Goal: Task Accomplishment & Management: Use online tool/utility

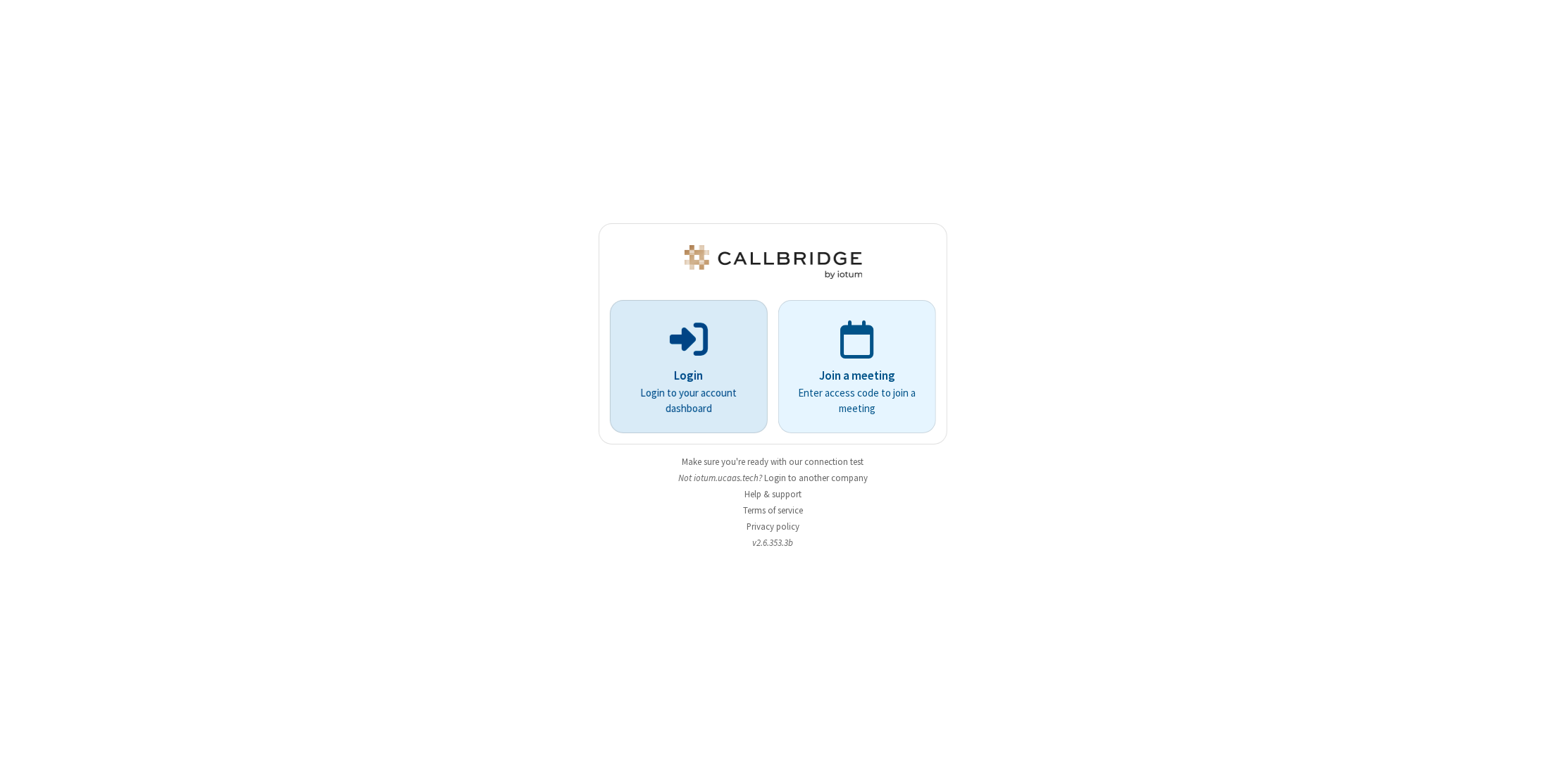
click at [730, 363] on div "Login Login to your account dashboard" at bounding box center [689, 366] width 139 height 121
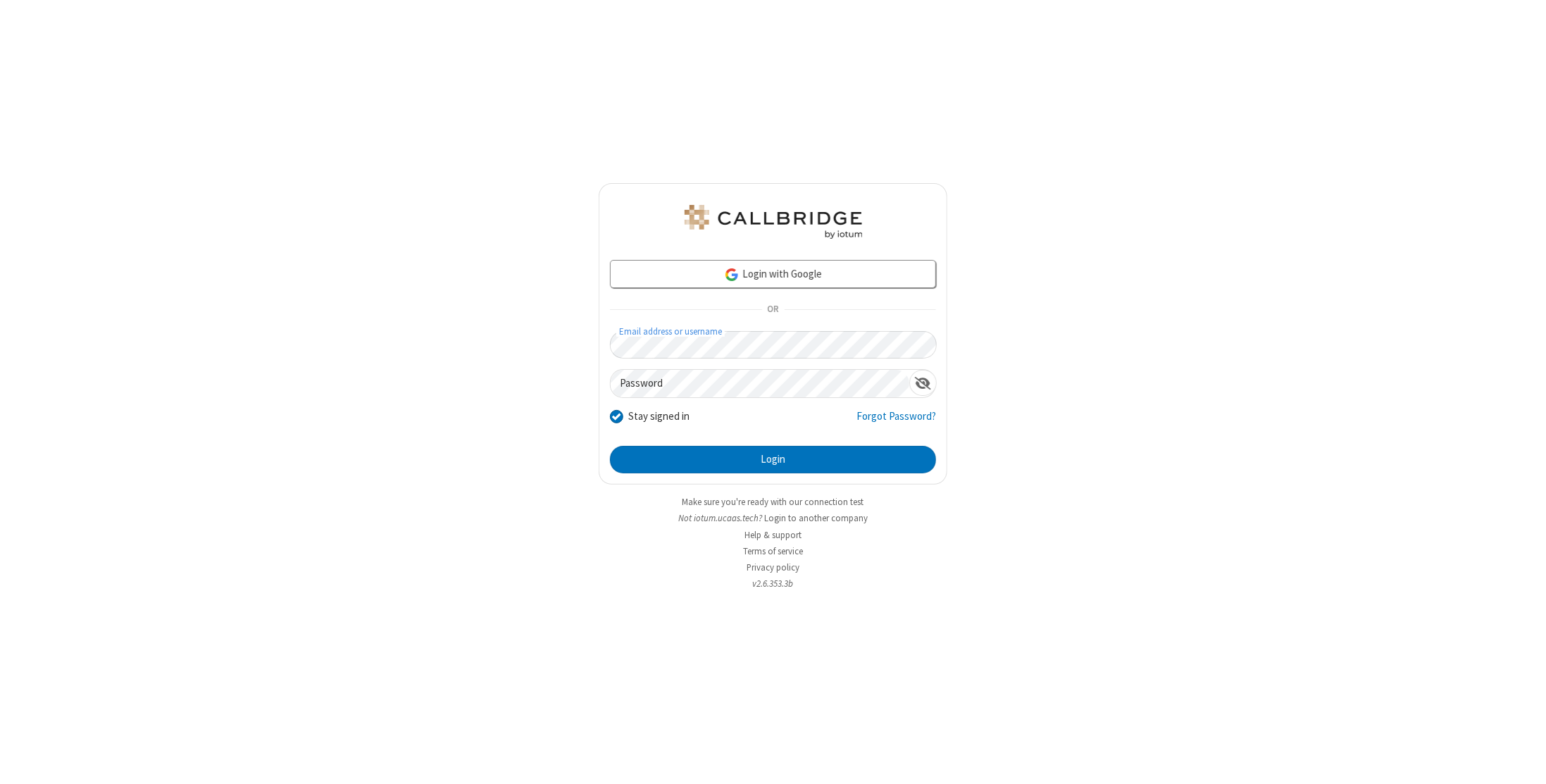
click at [747, 312] on form "Login with Google OR Email address or username Password Stay signed in Forgot P…" at bounding box center [773, 366] width 326 height 214
click at [776, 366] on form "Login with Google OR Email address or username Password Stay signed in Forgot P…" at bounding box center [773, 366] width 326 height 214
drag, startPoint x: 816, startPoint y: 478, endPoint x: 815, endPoint y: 471, distance: 7.1
click at [816, 477] on div "Login with Google OR Email address or username Password Stay signed in Forgot P…" at bounding box center [773, 334] width 349 height 302
click at [815, 470] on button "Login" at bounding box center [773, 459] width 326 height 28
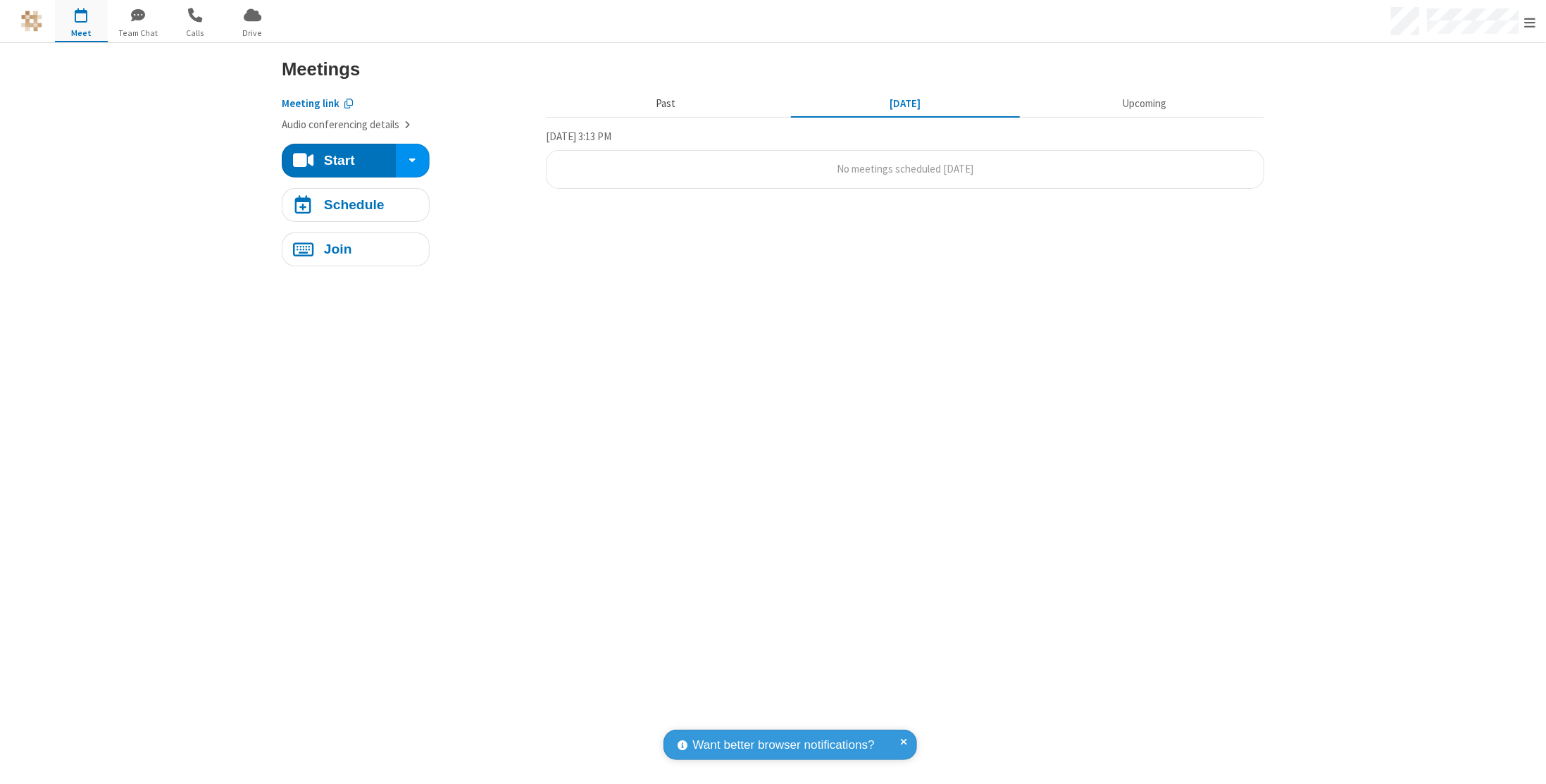
click at [663, 108] on button "Past" at bounding box center [666, 104] width 229 height 26
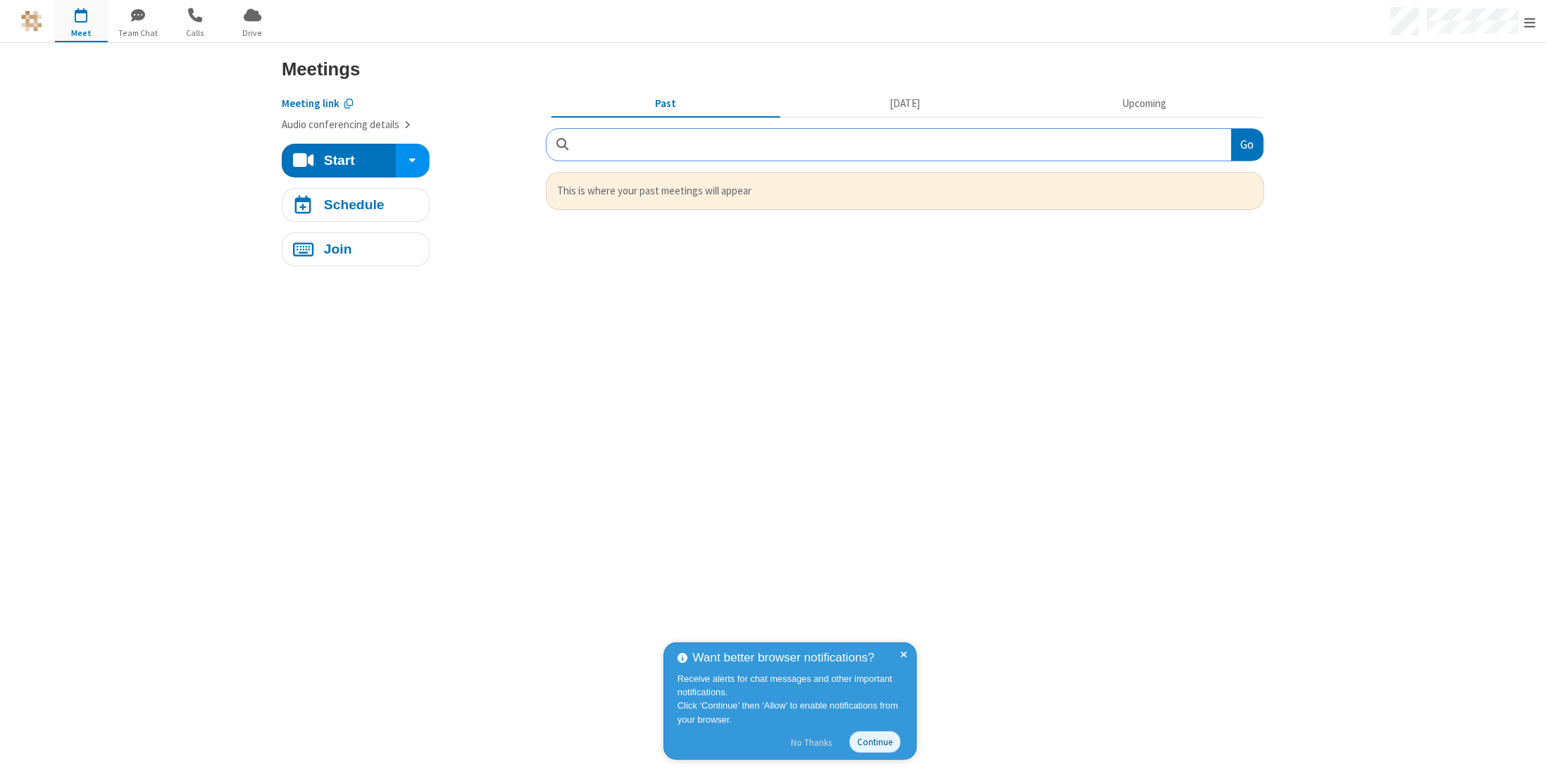
click at [806, 744] on button "No Thanks" at bounding box center [811, 742] width 56 height 22
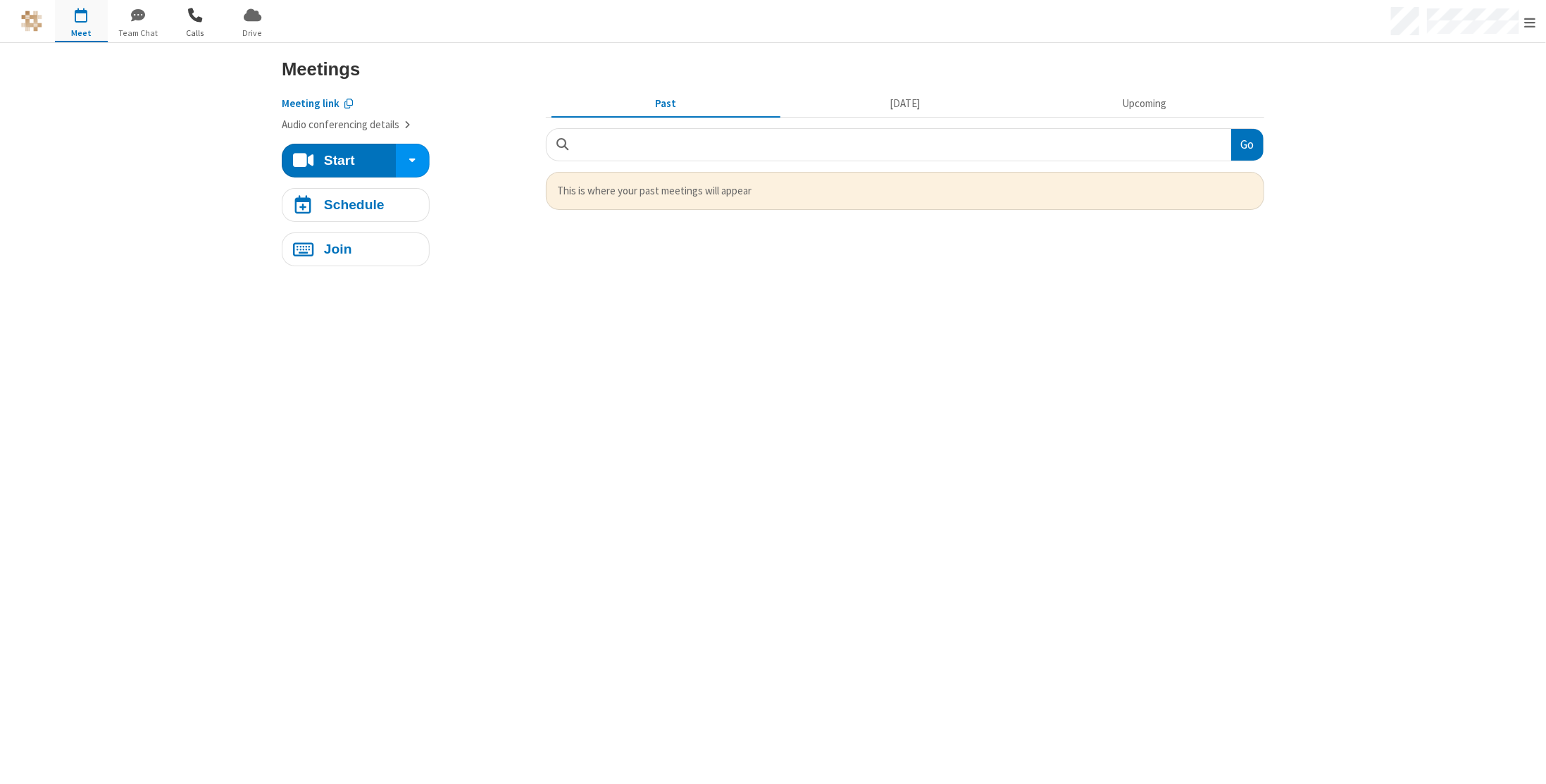
click at [186, 22] on span "button" at bounding box center [195, 15] width 53 height 24
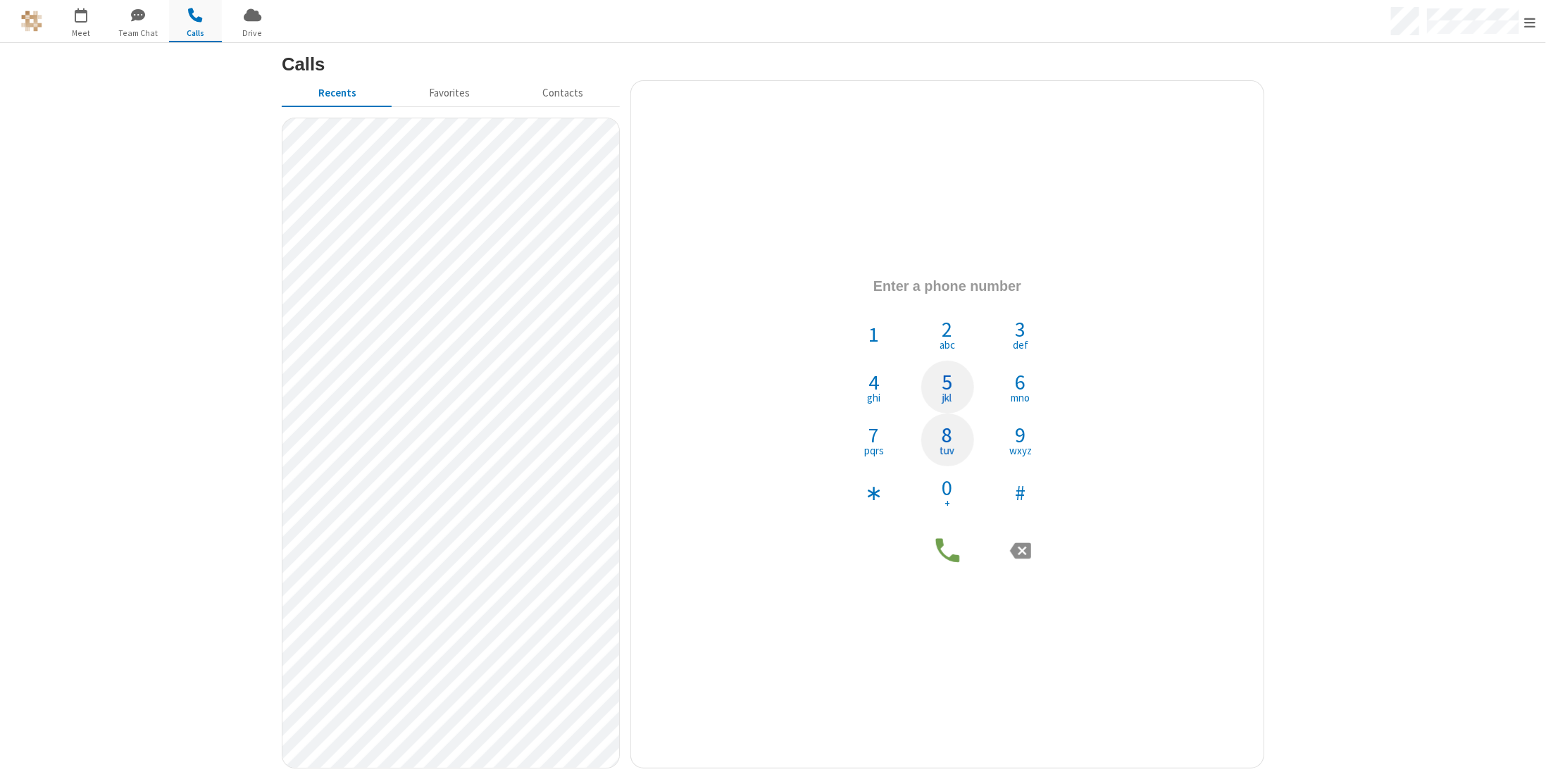
drag, startPoint x: 950, startPoint y: 430, endPoint x: 945, endPoint y: 386, distance: 44.3
click at [949, 430] on span "8" at bounding box center [947, 434] width 10 height 21
click at [945, 386] on span "5" at bounding box center [947, 382] width 10 height 21
drag, startPoint x: 888, startPoint y: 342, endPoint x: 914, endPoint y: 345, distance: 26.2
click at [888, 341] on button "1" at bounding box center [875, 334] width 53 height 53
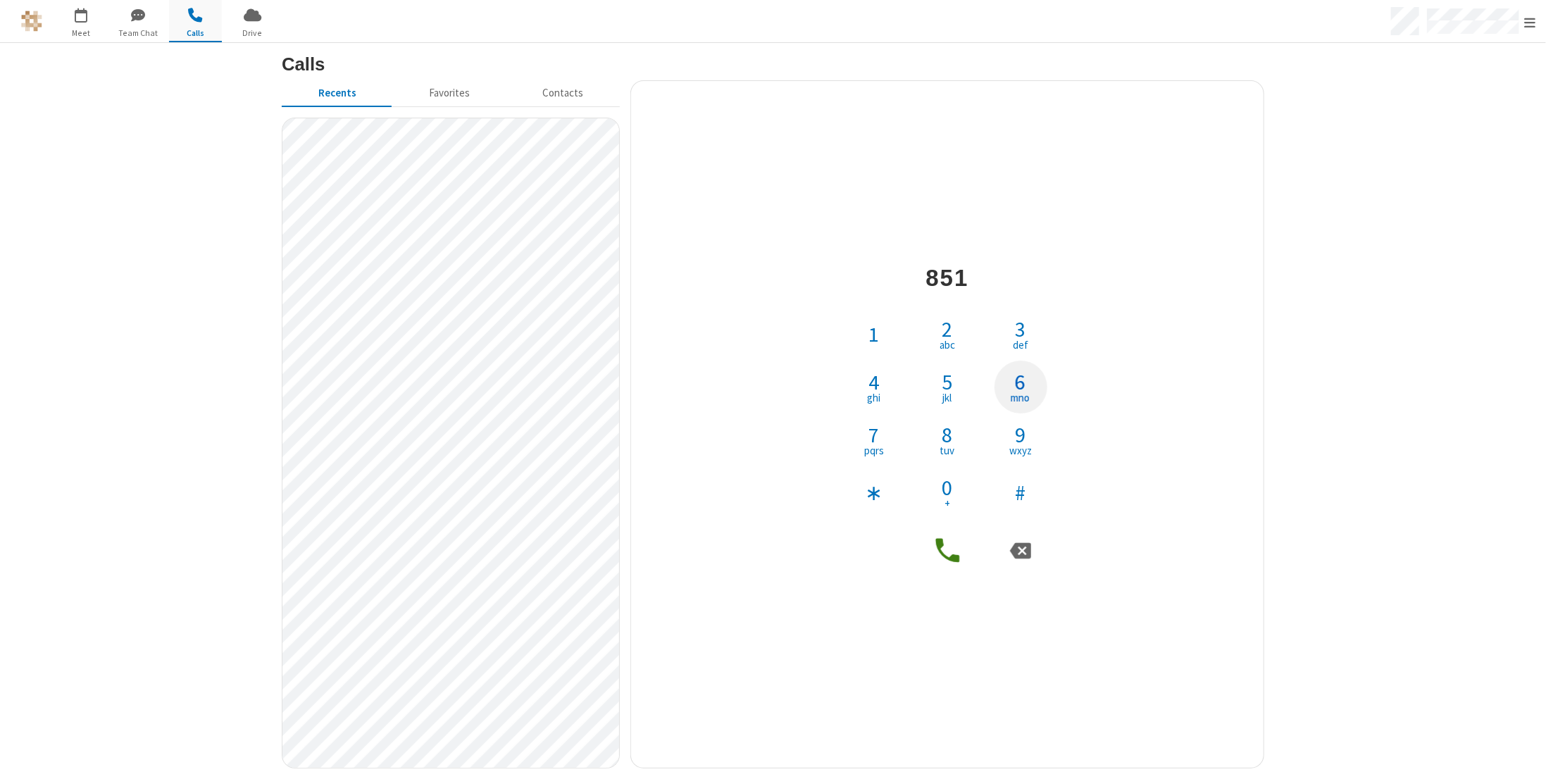
click at [1026, 392] on span "mno" at bounding box center [1021, 397] width 19 height 10
click at [77, 21] on span "button" at bounding box center [82, 15] width 53 height 24
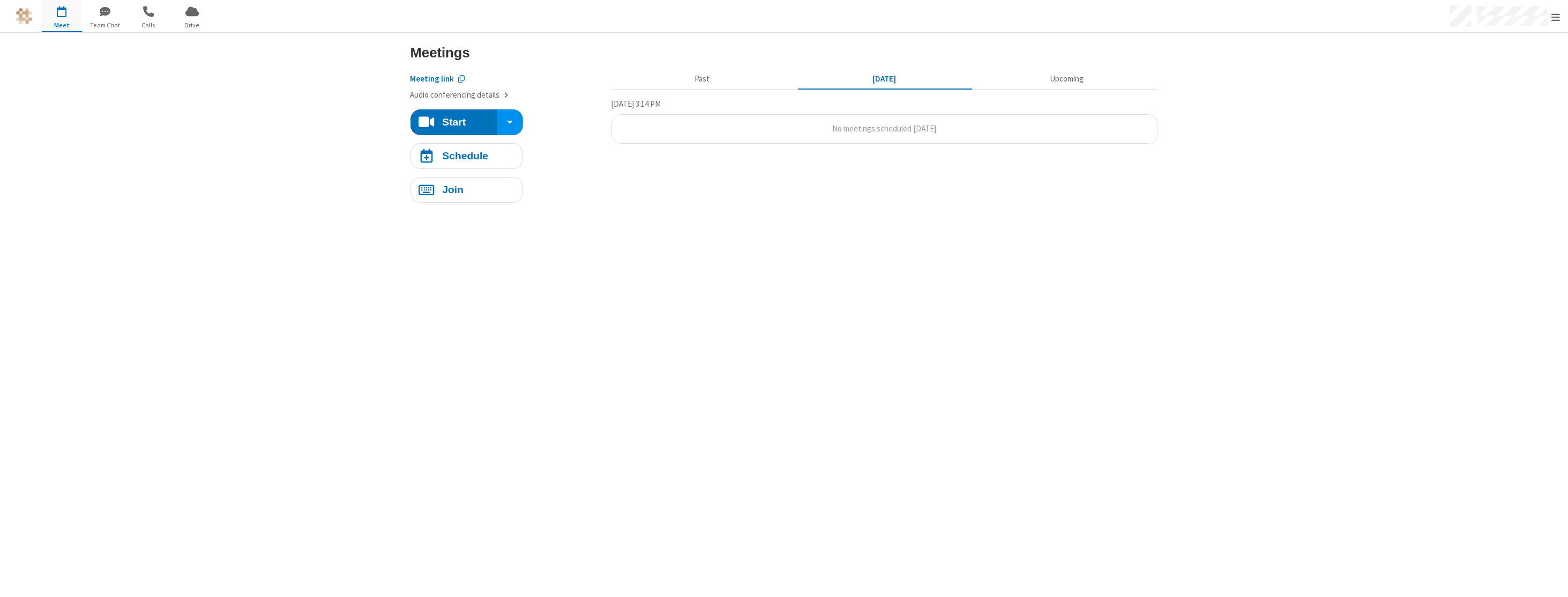
click at [1080, 290] on section "Start Meetings Meeting link Audio conferencing details Start Schedule Join Past…" at bounding box center [784, 315] width 772 height 564
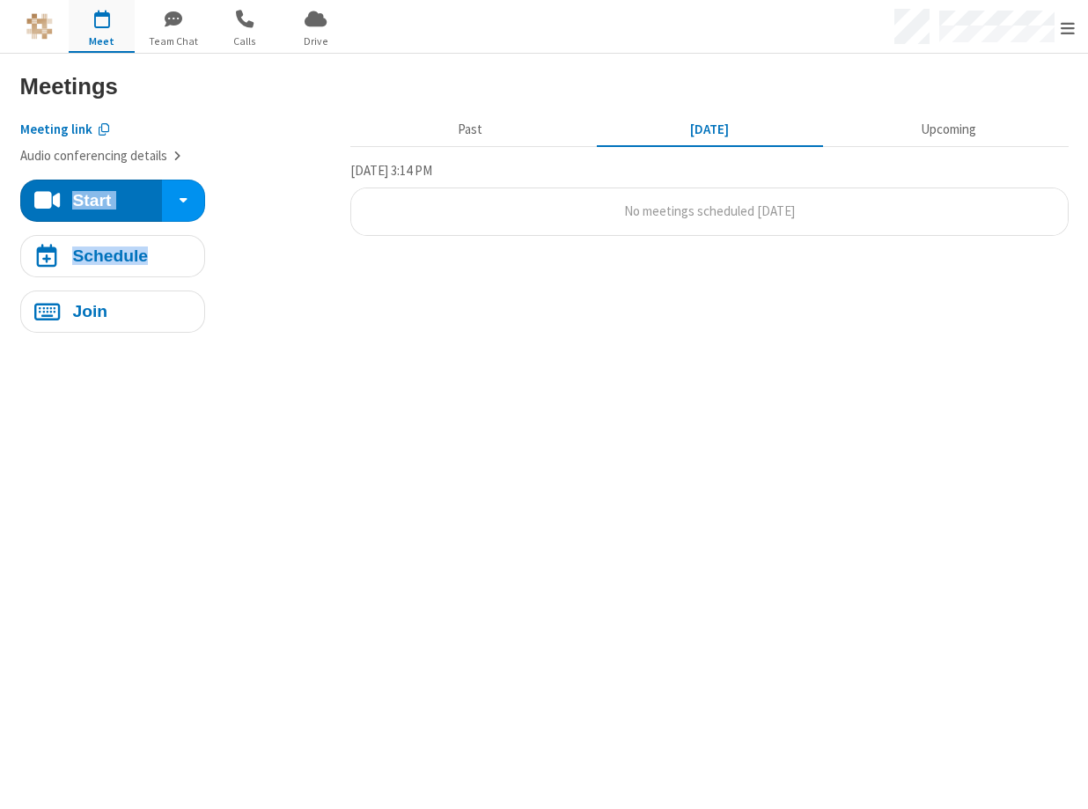
drag, startPoint x: 252, startPoint y: 151, endPoint x: 238, endPoint y: 235, distance: 84.8
click at [238, 235] on aside "Meeting link Audio conferencing details Start Schedule Join" at bounding box center [178, 220] width 317 height 226
click at [257, 210] on div "Start Schedule Join" at bounding box center [178, 257] width 317 height 154
click at [291, 190] on div "Start Schedule Join" at bounding box center [178, 257] width 317 height 154
click at [248, 29] on span "button" at bounding box center [244, 19] width 66 height 30
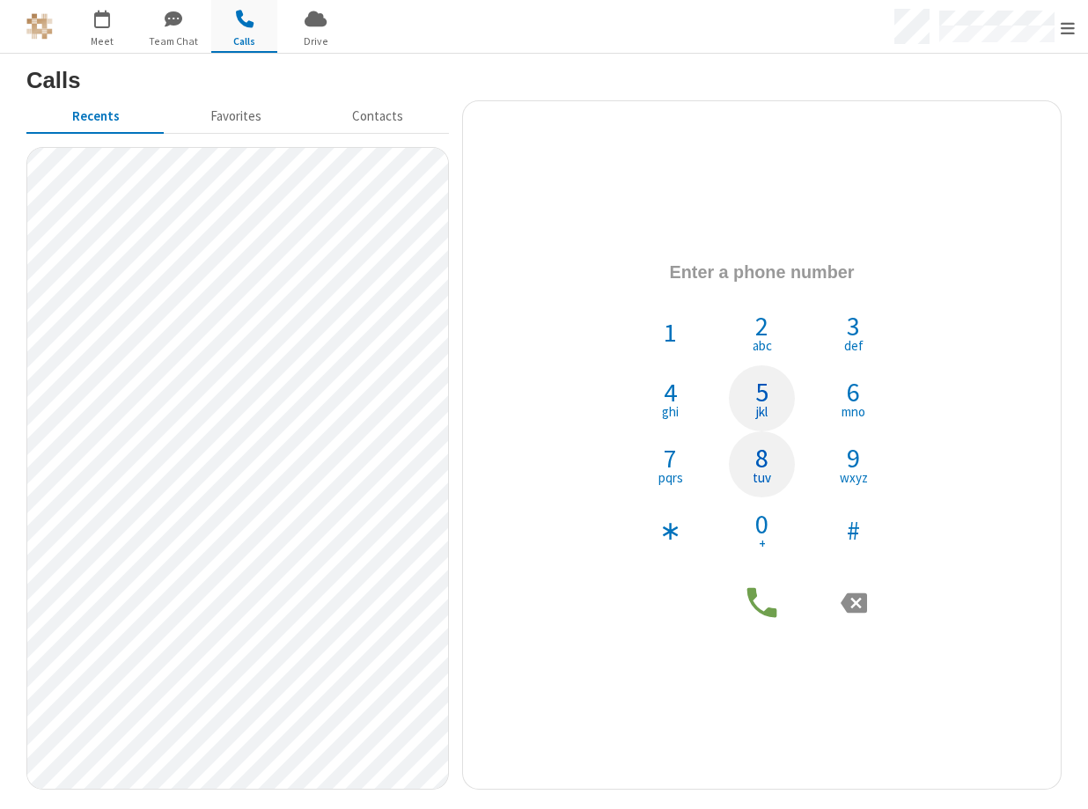
drag, startPoint x: 775, startPoint y: 465, endPoint x: 763, endPoint y: 401, distance: 65.3
click at [775, 465] on button "8 tuv" at bounding box center [762, 464] width 66 height 66
drag, startPoint x: 763, startPoint y: 401, endPoint x: 644, endPoint y: 333, distance: 137.6
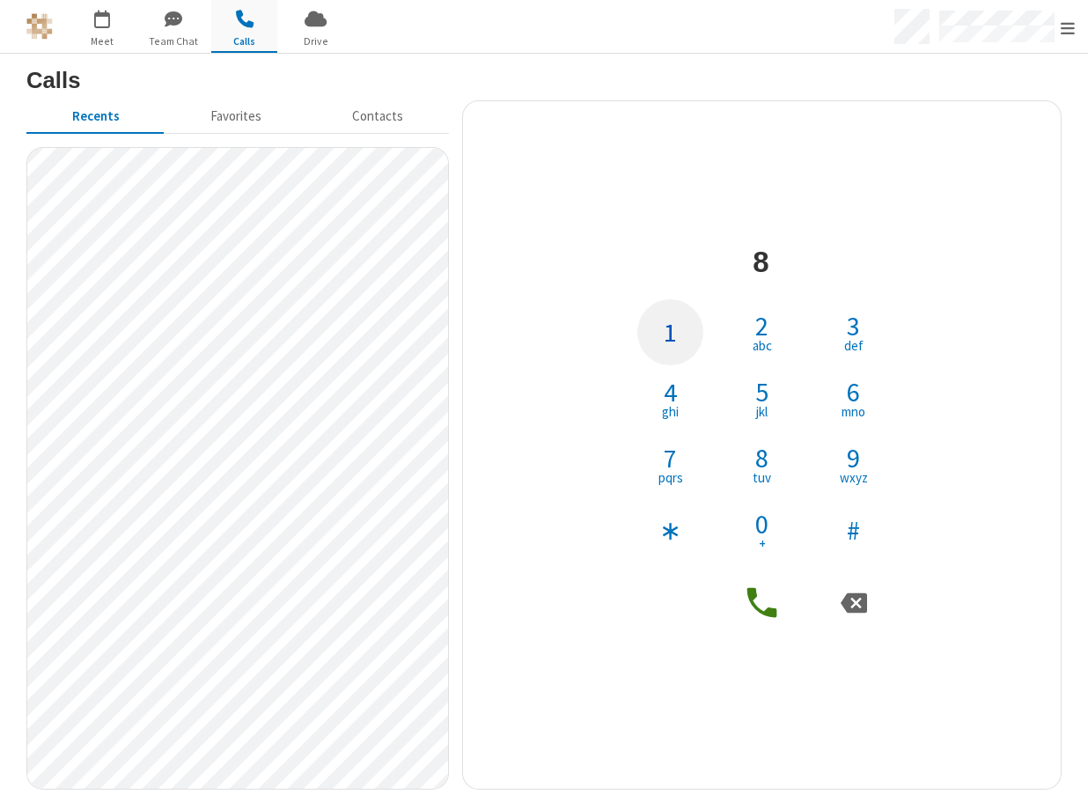
click at [762, 401] on span "5" at bounding box center [761, 392] width 13 height 26
drag, startPoint x: 639, startPoint y: 332, endPoint x: 687, endPoint y: 349, distance: 50.4
click at [641, 331] on button "1" at bounding box center [670, 332] width 66 height 66
click at [864, 383] on button "6 mno" at bounding box center [854, 398] width 66 height 66
click at [775, 624] on button at bounding box center [762, 603] width 53 height 53
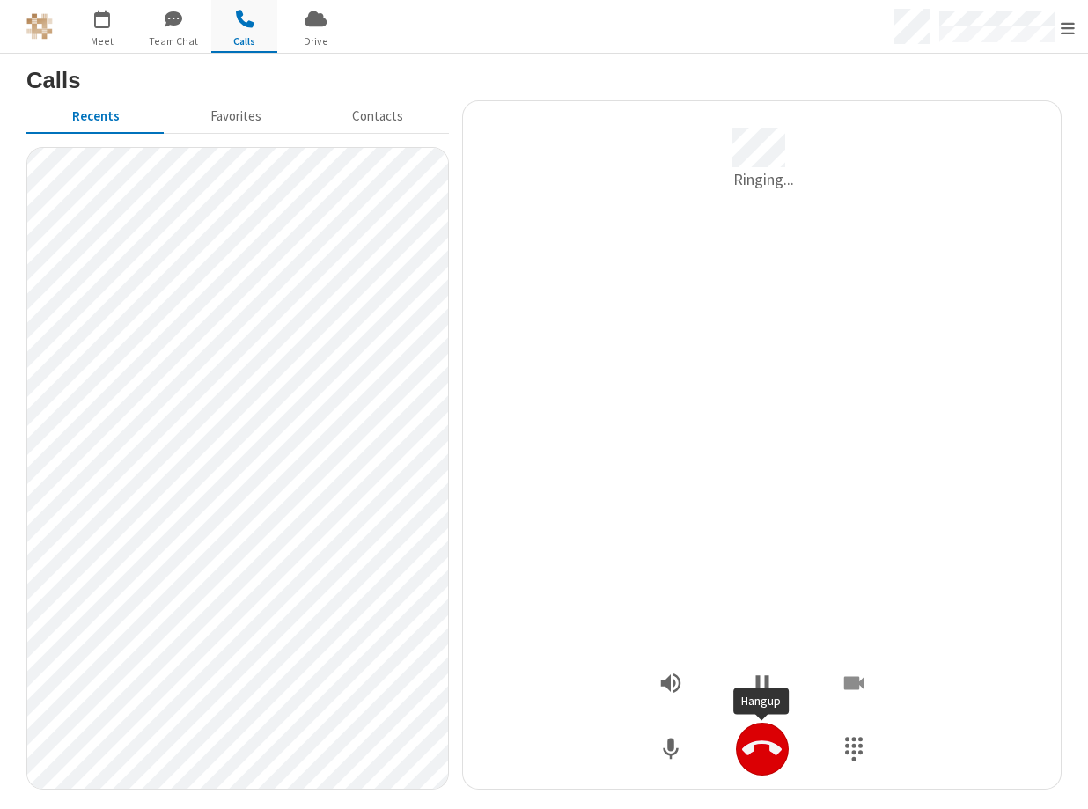
click at [776, 757] on icon "Hangup" at bounding box center [762, 749] width 40 height 40
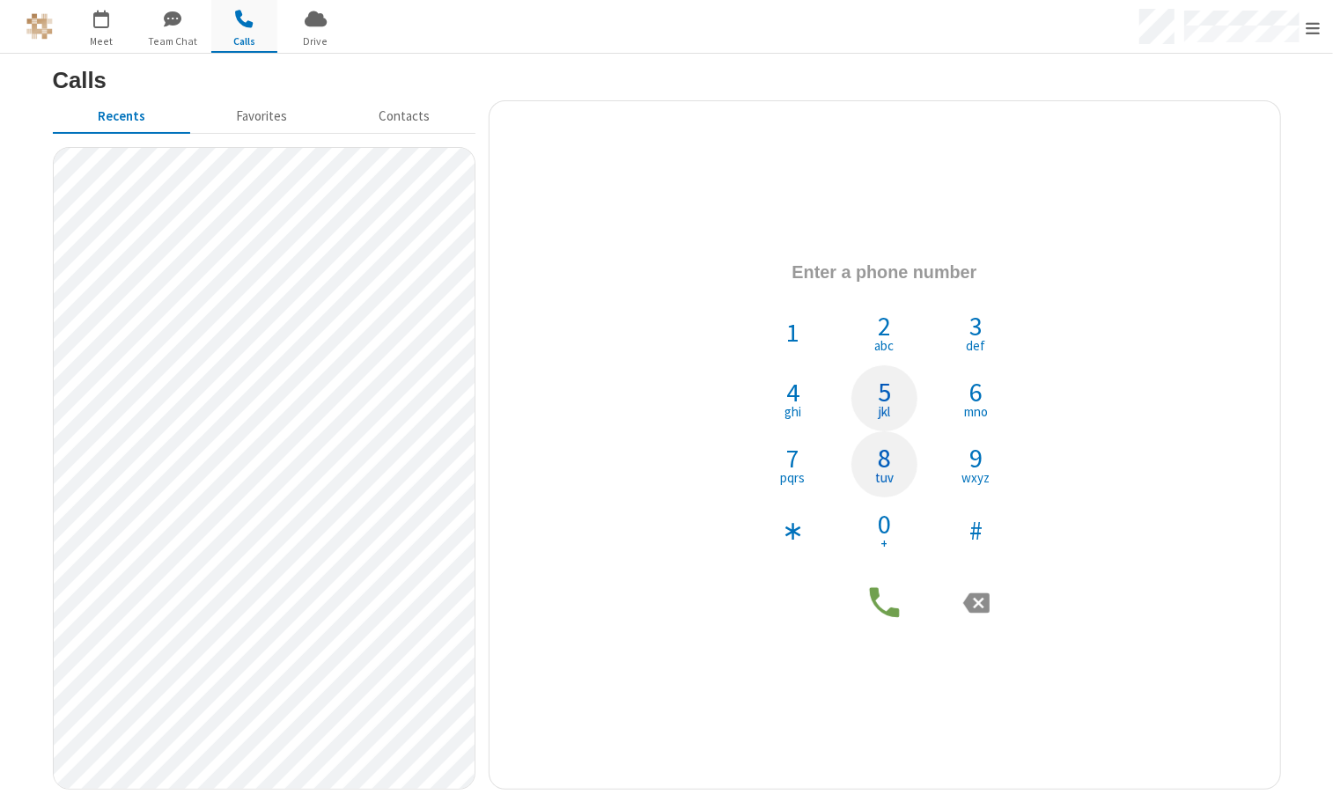
drag, startPoint x: 888, startPoint y: 453, endPoint x: 885, endPoint y: 402, distance: 51.2
click at [889, 453] on span "8" at bounding box center [884, 458] width 13 height 26
click at [885, 405] on span "jkl" at bounding box center [884, 411] width 11 height 13
click at [792, 342] on span "1" at bounding box center [792, 332] width 13 height 26
click at [923, 388] on div "1 2 abc 3 def 4 ghi 5 jkl 6 mno 7 pqrs 8 tuv 9 wxyz ∗ 0 + #" at bounding box center [885, 431] width 264 height 264
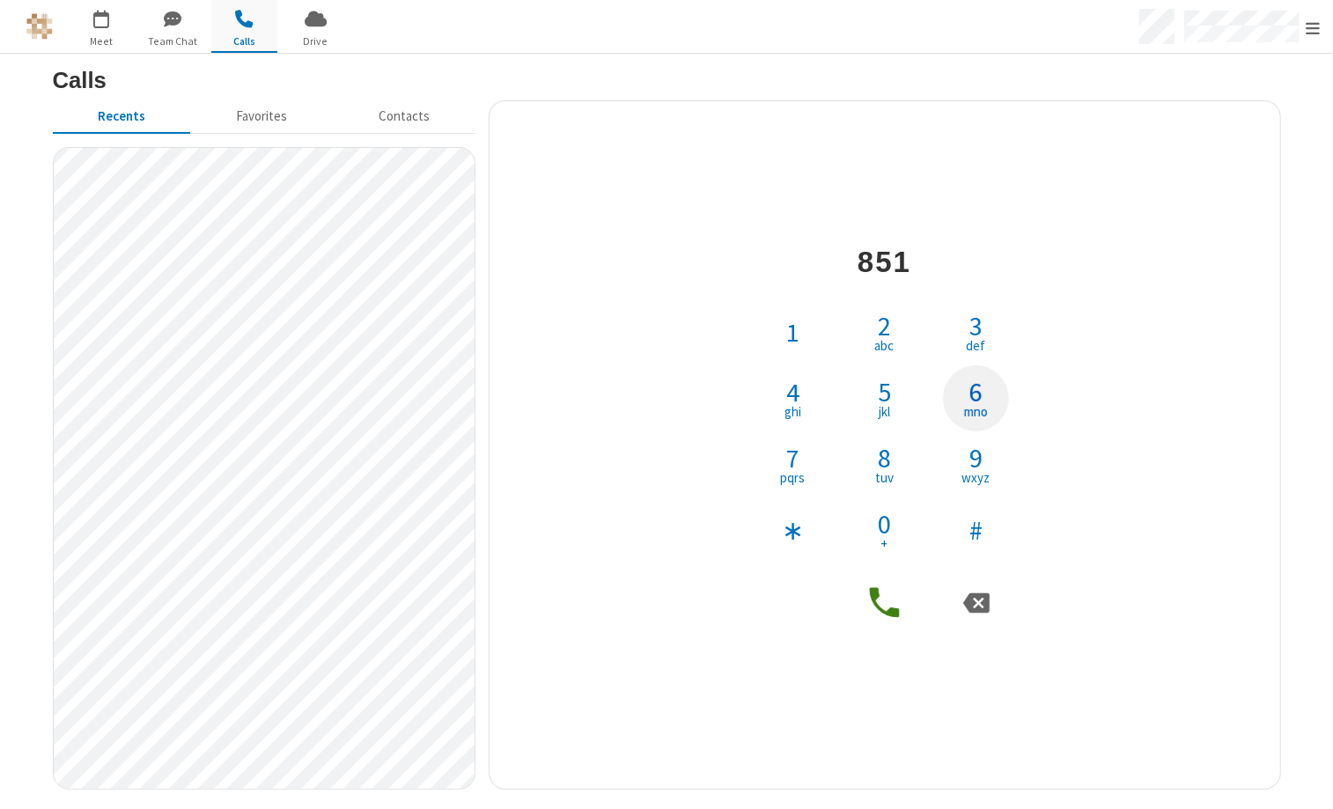
click at [968, 389] on button "6 mno" at bounding box center [976, 398] width 66 height 66
click at [879, 607] on icon at bounding box center [885, 603] width 30 height 30
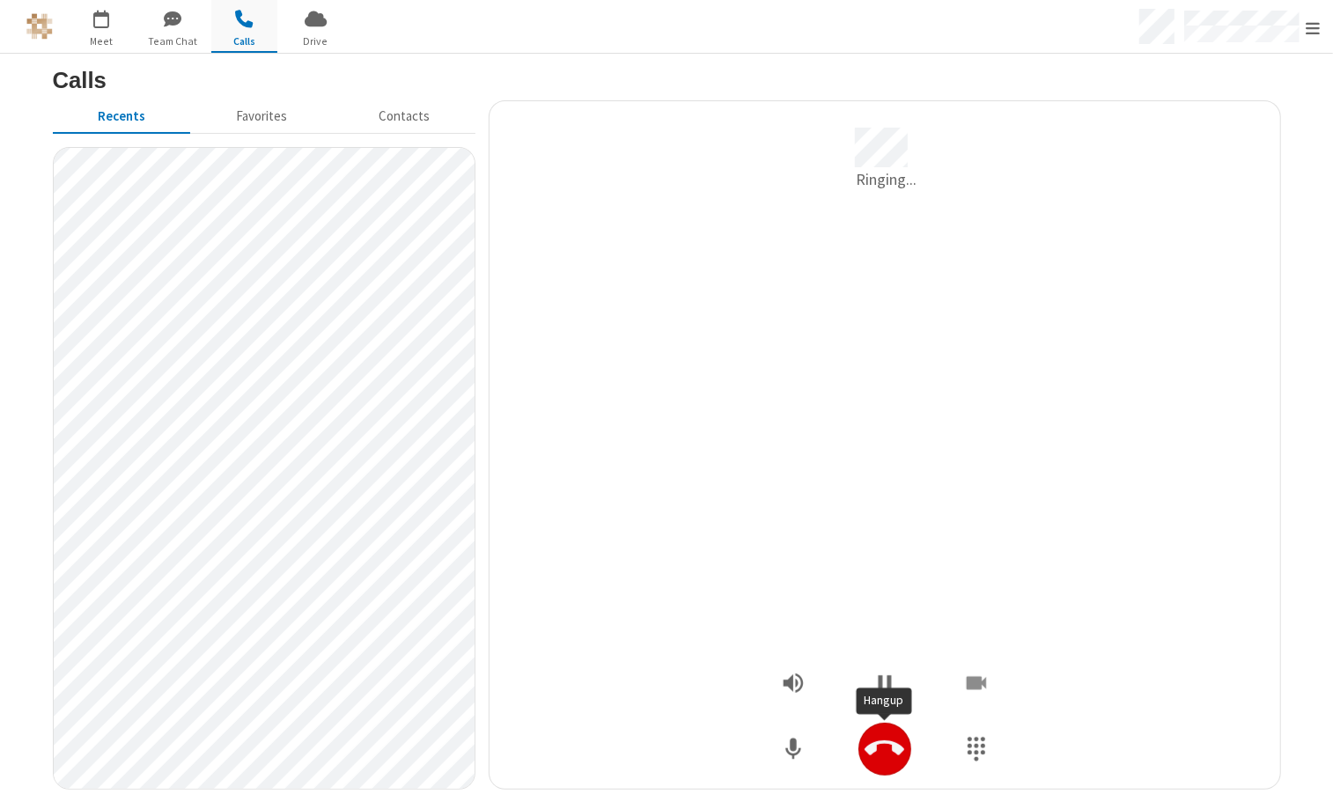
click at [871, 742] on icon "Hangup" at bounding box center [885, 749] width 40 height 40
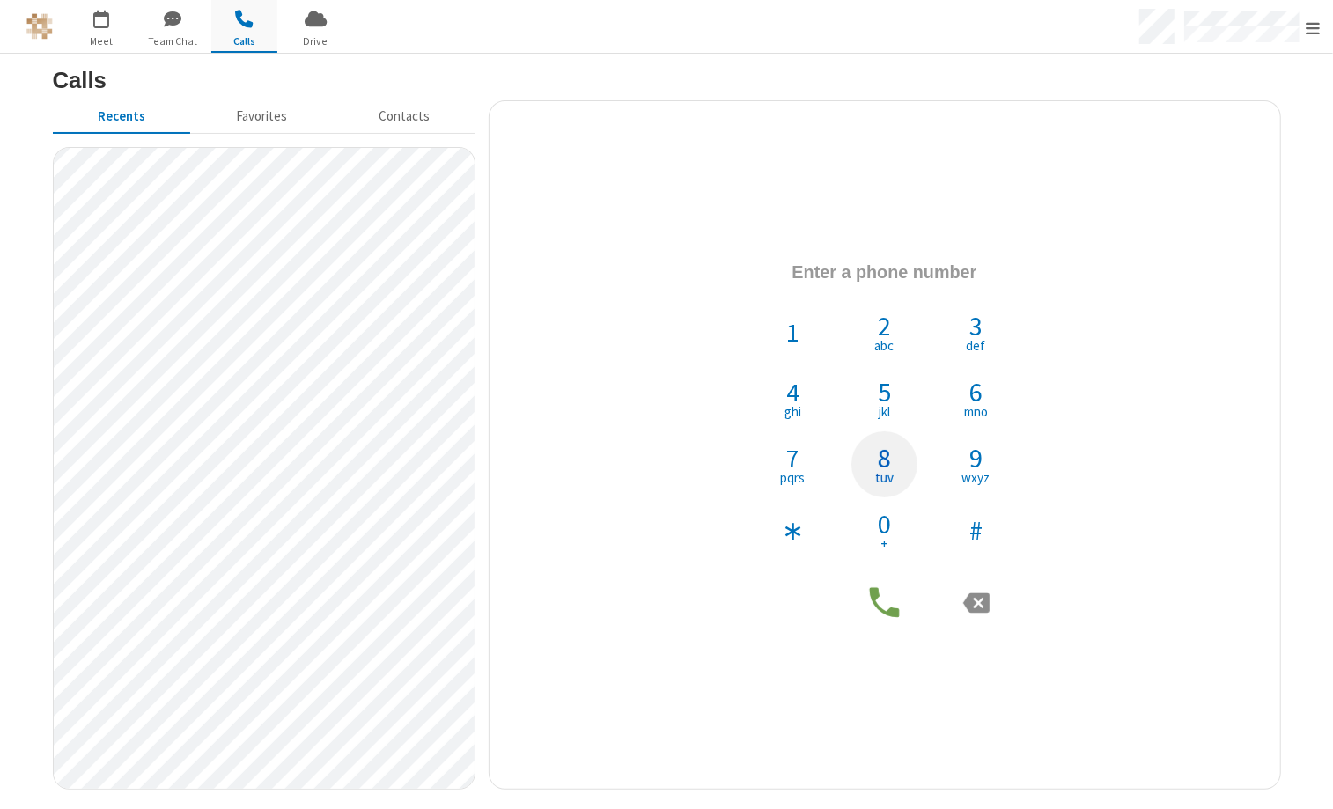
click at [894, 467] on button "8 tuv" at bounding box center [884, 464] width 66 height 66
click at [881, 405] on span "jkl" at bounding box center [884, 411] width 11 height 13
drag, startPoint x: 808, startPoint y: 334, endPoint x: 828, endPoint y: 336, distance: 20.4
click at [813, 335] on button "1" at bounding box center [793, 332] width 66 height 66
click at [969, 379] on span "6" at bounding box center [975, 392] width 13 height 26
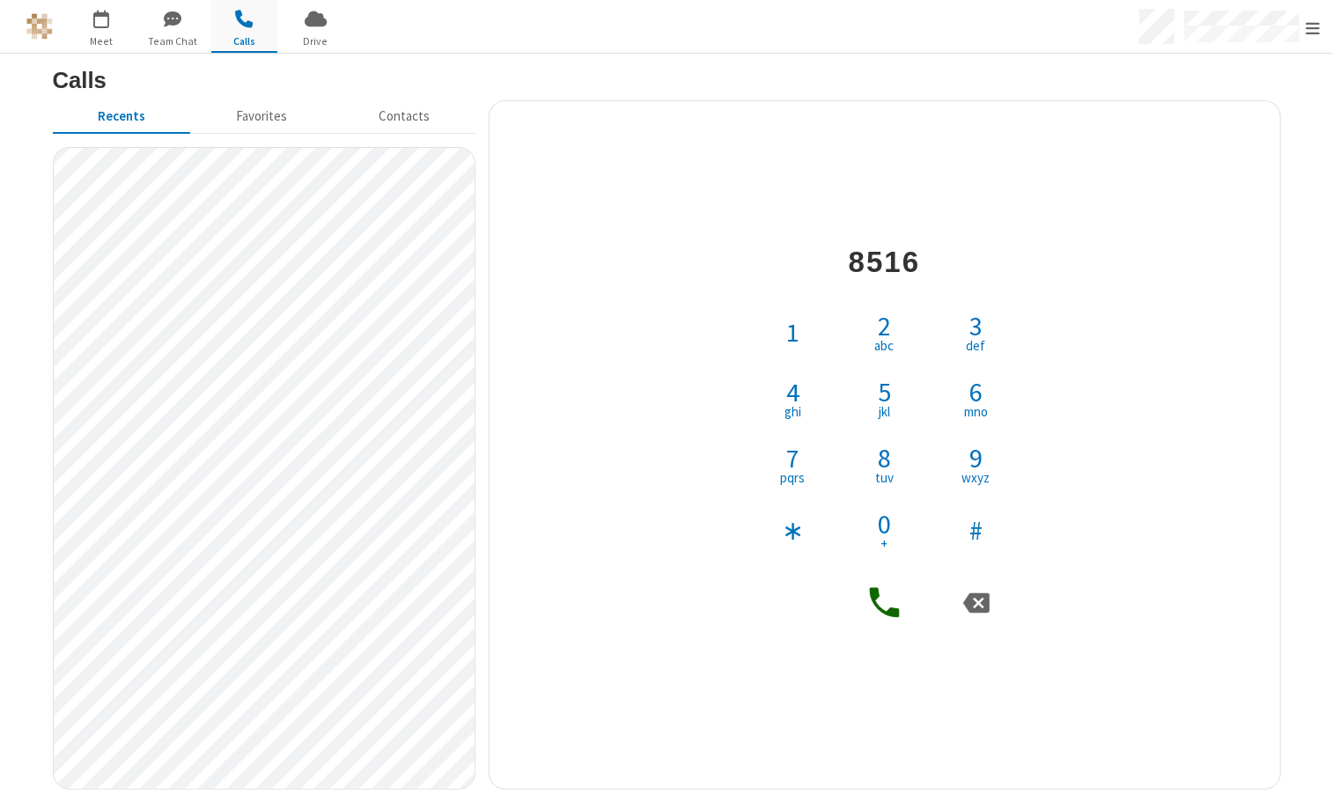
click at [873, 597] on icon at bounding box center [885, 603] width 30 height 30
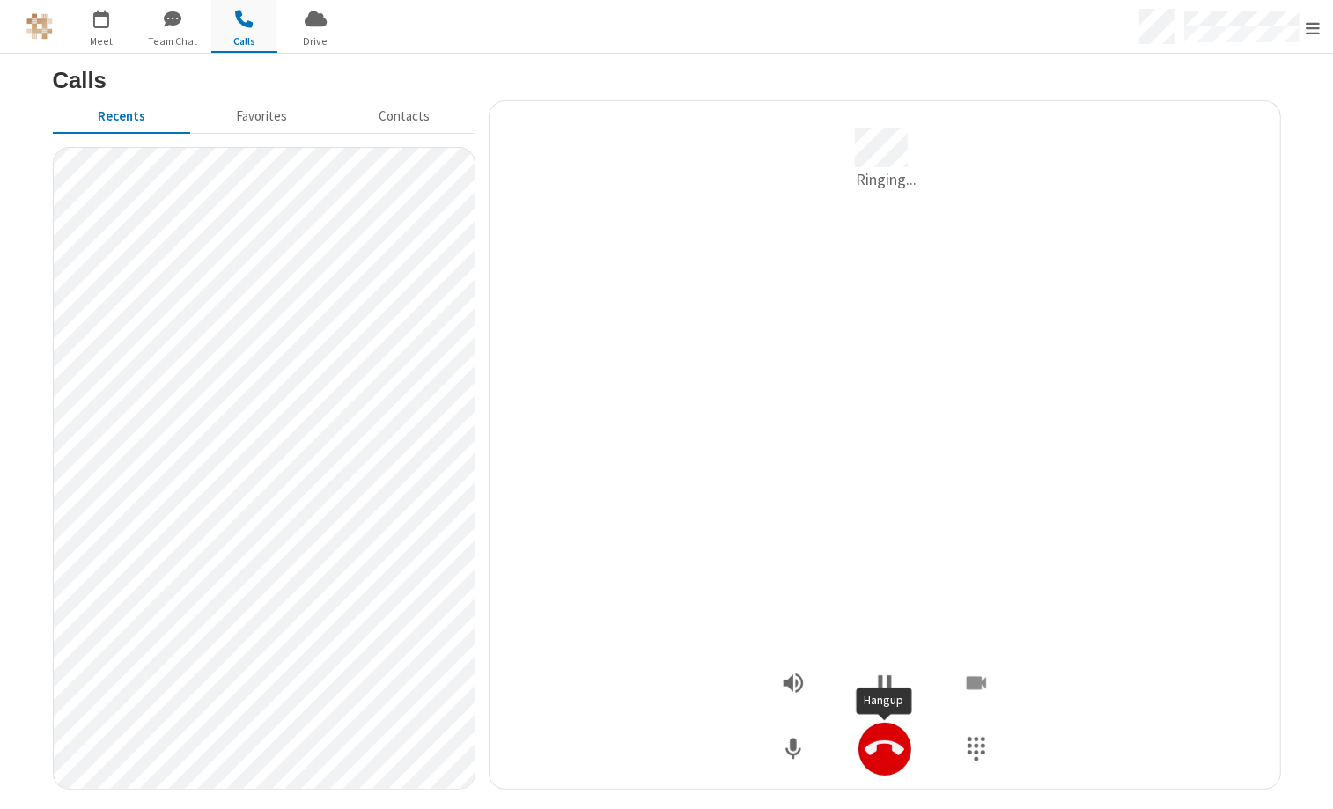
click at [870, 735] on icon "Hangup" at bounding box center [885, 749] width 40 height 40
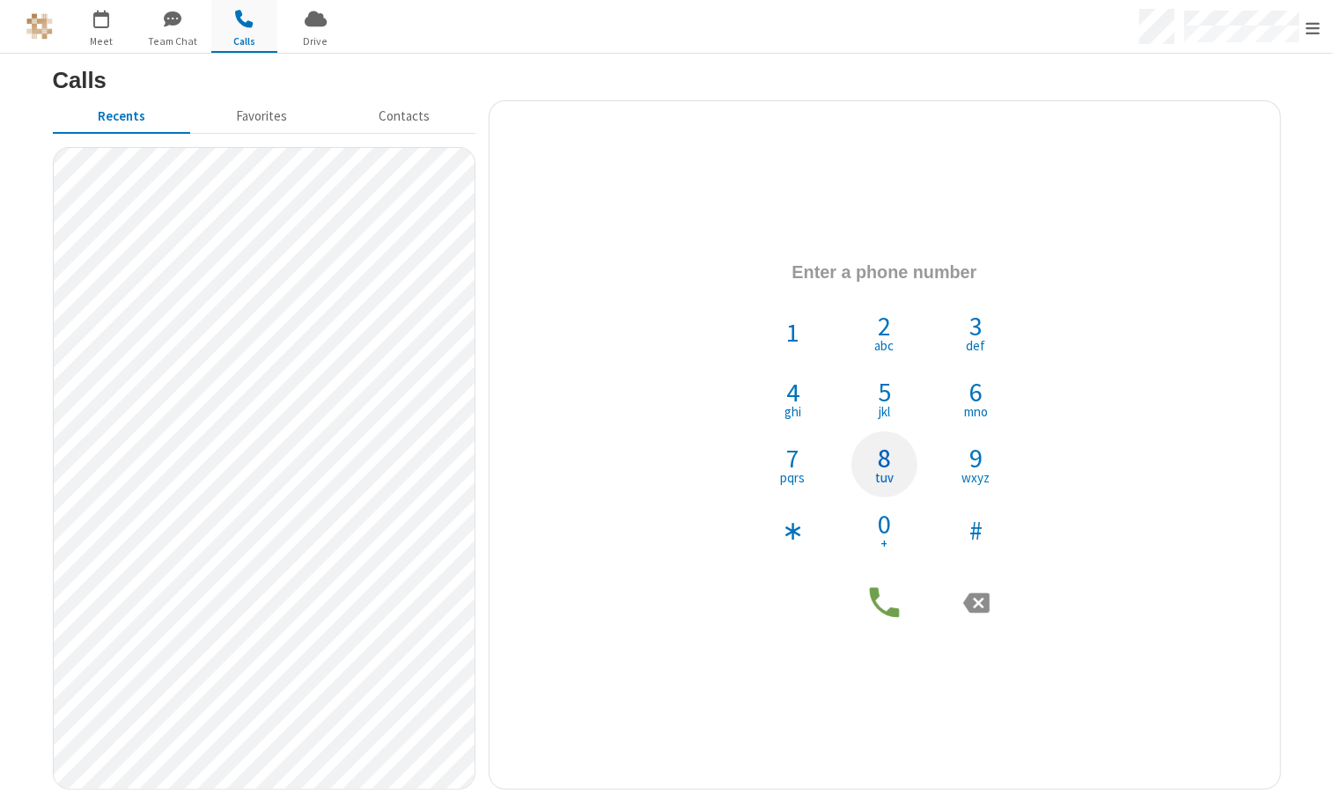
drag, startPoint x: 896, startPoint y: 461, endPoint x: 883, endPoint y: 436, distance: 28.7
click at [896, 461] on button "8 tuv" at bounding box center [884, 464] width 66 height 66
click at [876, 400] on button "5 jkl" at bounding box center [884, 398] width 66 height 66
click at [814, 344] on button "1" at bounding box center [793, 332] width 66 height 66
click at [967, 413] on span "mno" at bounding box center [976, 411] width 24 height 13
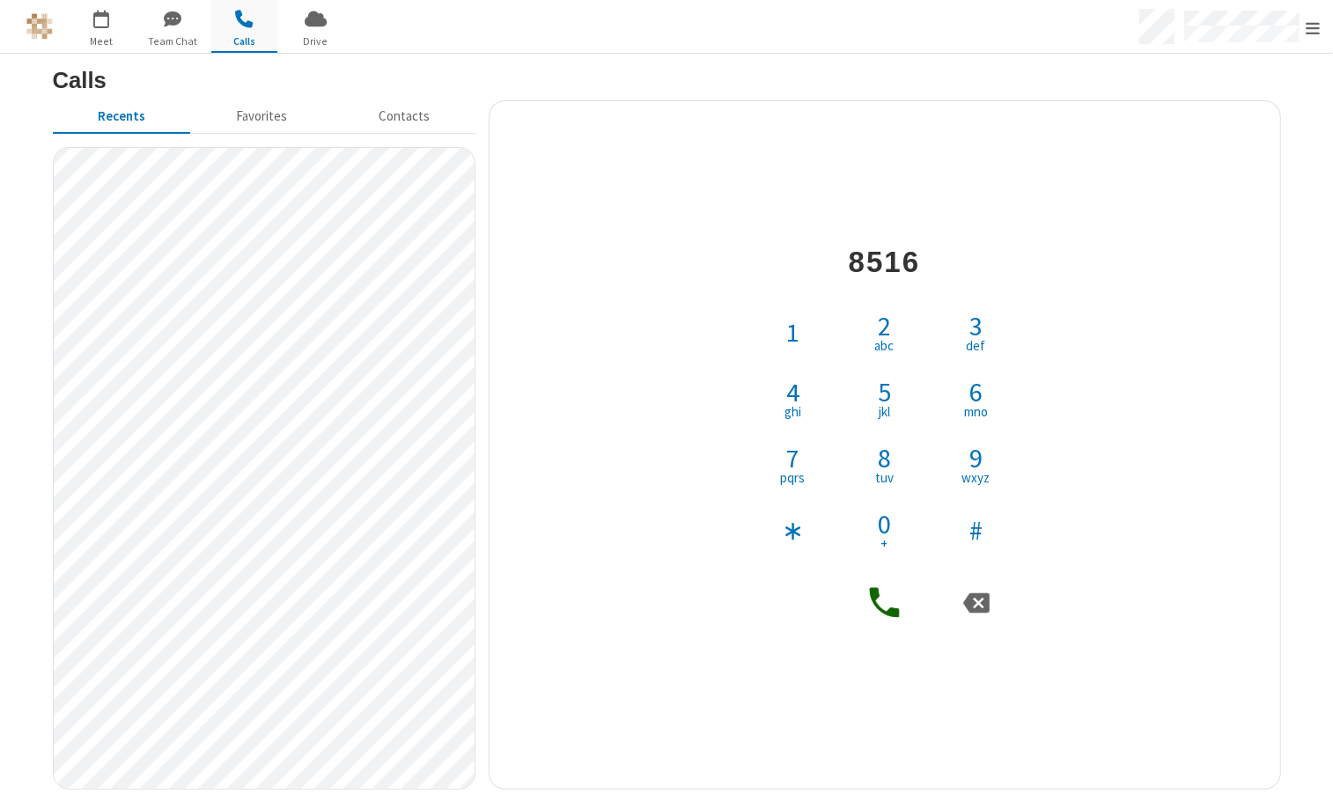
click at [879, 595] on icon at bounding box center [885, 603] width 30 height 30
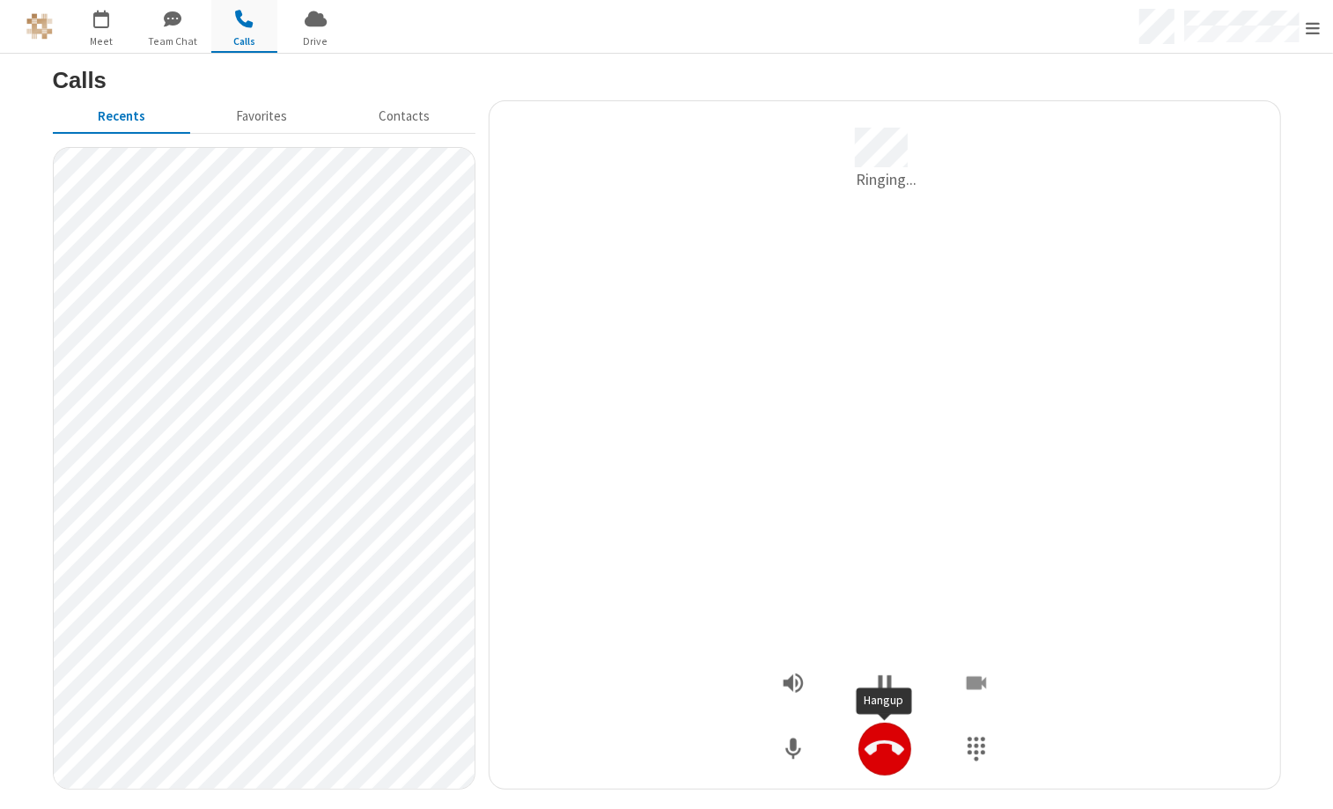
click at [865, 732] on icon "Hangup" at bounding box center [885, 749] width 40 height 40
drag, startPoint x: 886, startPoint y: 747, endPoint x: 895, endPoint y: 754, distance: 11.5
click at [892, 754] on icon "Hangup" at bounding box center [885, 749] width 40 height 40
click at [885, 753] on icon "Hangup" at bounding box center [885, 749] width 40 height 40
